Goal: Task Accomplishment & Management: Use online tool/utility

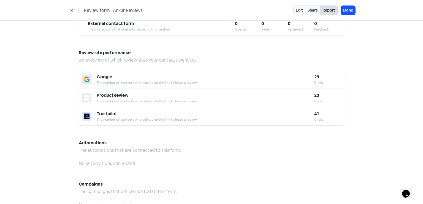
scroll to position [482, 0]
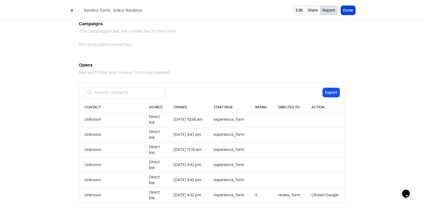
click at [352, 10] on button "Done" at bounding box center [348, 10] width 14 height 9
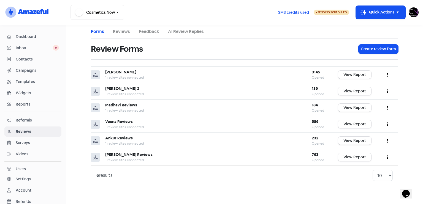
click at [20, 37] on span "Dashboard" at bounding box center [37, 37] width 43 height 6
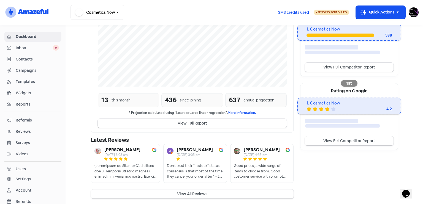
scroll to position [8, 0]
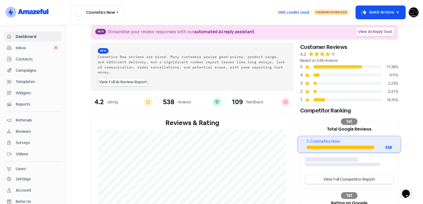
click at [375, 31] on link "View AI Reply Tool" at bounding box center [374, 31] width 38 height 9
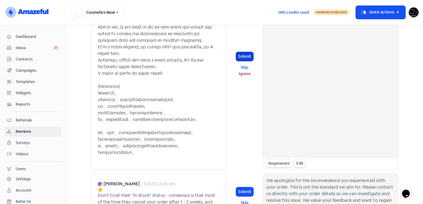
click at [245, 61] on button "Submit" at bounding box center [244, 56] width 17 height 9
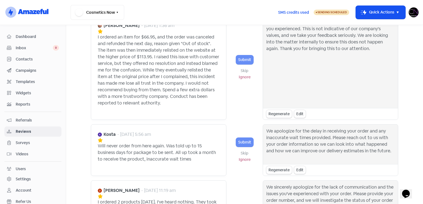
scroll to position [0, 0]
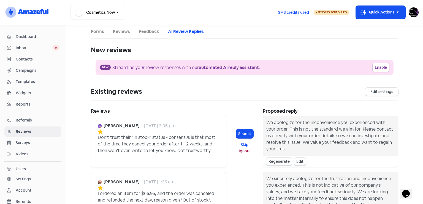
click at [266, 121] on div "We apologize for the inconvenience you experienced with your order. This is not…" at bounding box center [330, 135] width 128 height 33
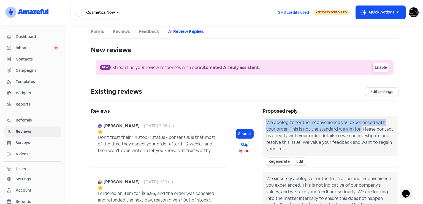
drag, startPoint x: 266, startPoint y: 121, endPoint x: 345, endPoint y: 128, distance: 79.6
click at [345, 128] on div "We apologize for the inconvenience you experienced with your order. This is not…" at bounding box center [330, 135] width 128 height 33
copy div "We apologize for the inconvenience you experienced with your order. This is not…"
